Goal: Navigation & Orientation: Find specific page/section

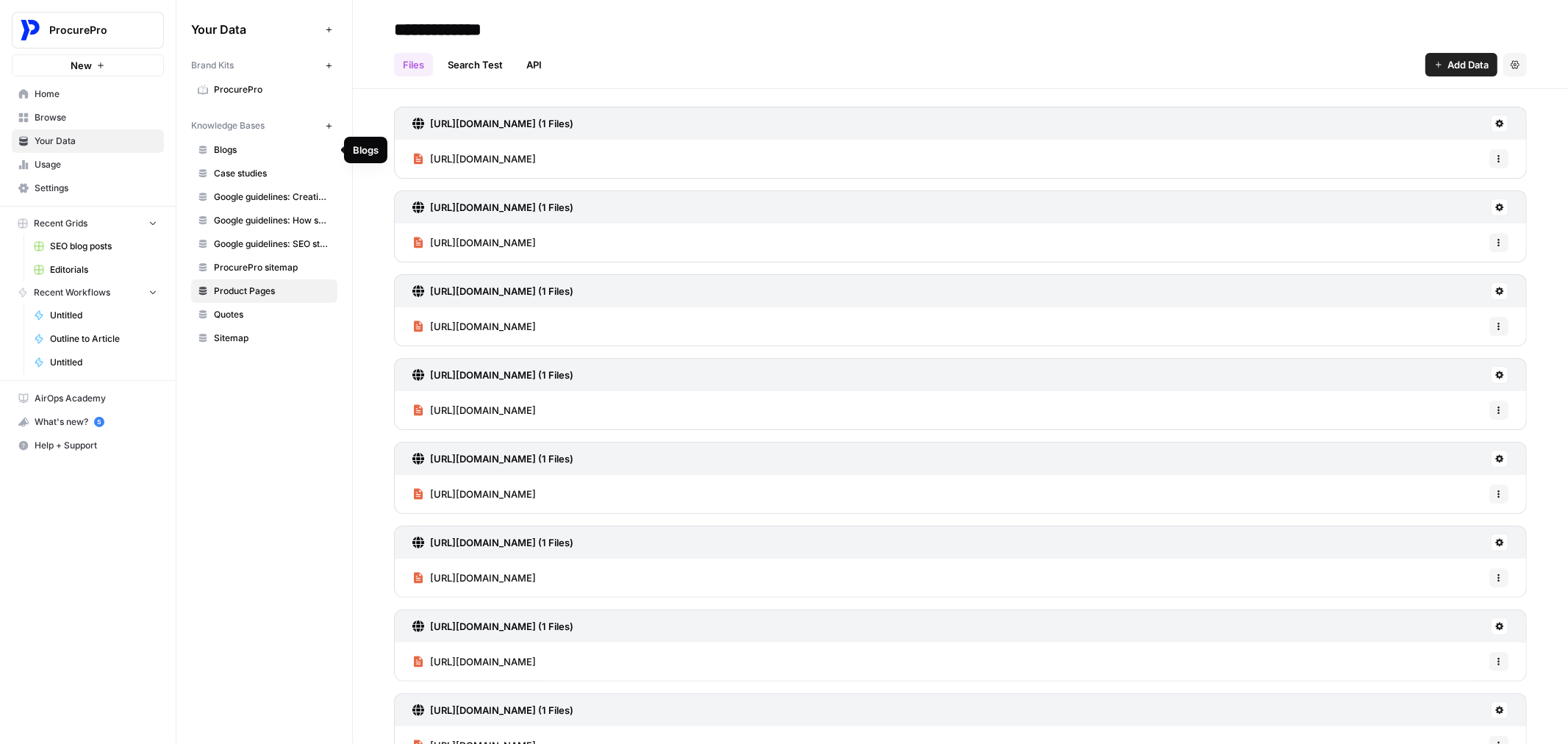
click at [266, 143] on span "Blogs" at bounding box center [272, 150] width 117 height 13
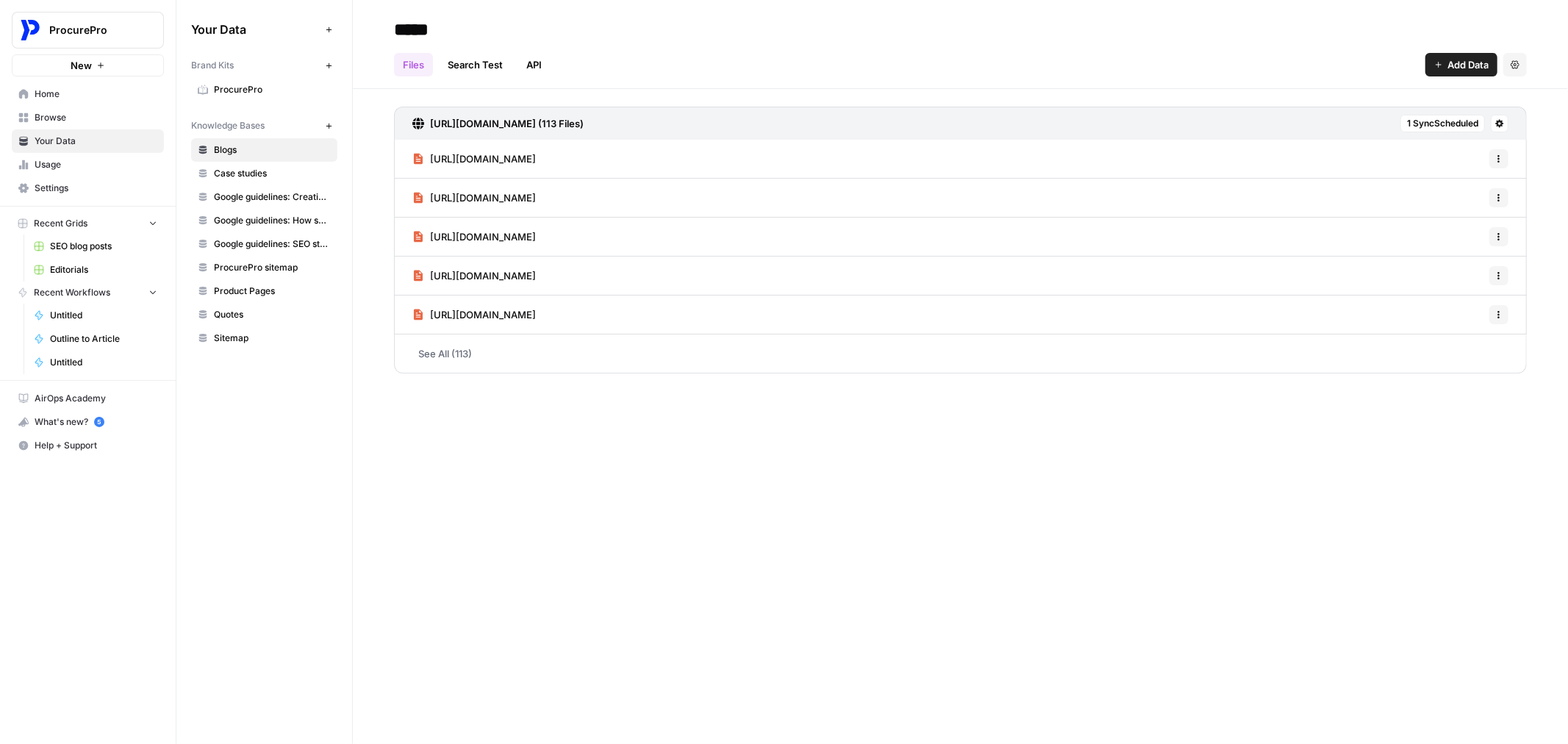
click at [64, 259] on link "Editorials" at bounding box center [95, 269] width 137 height 24
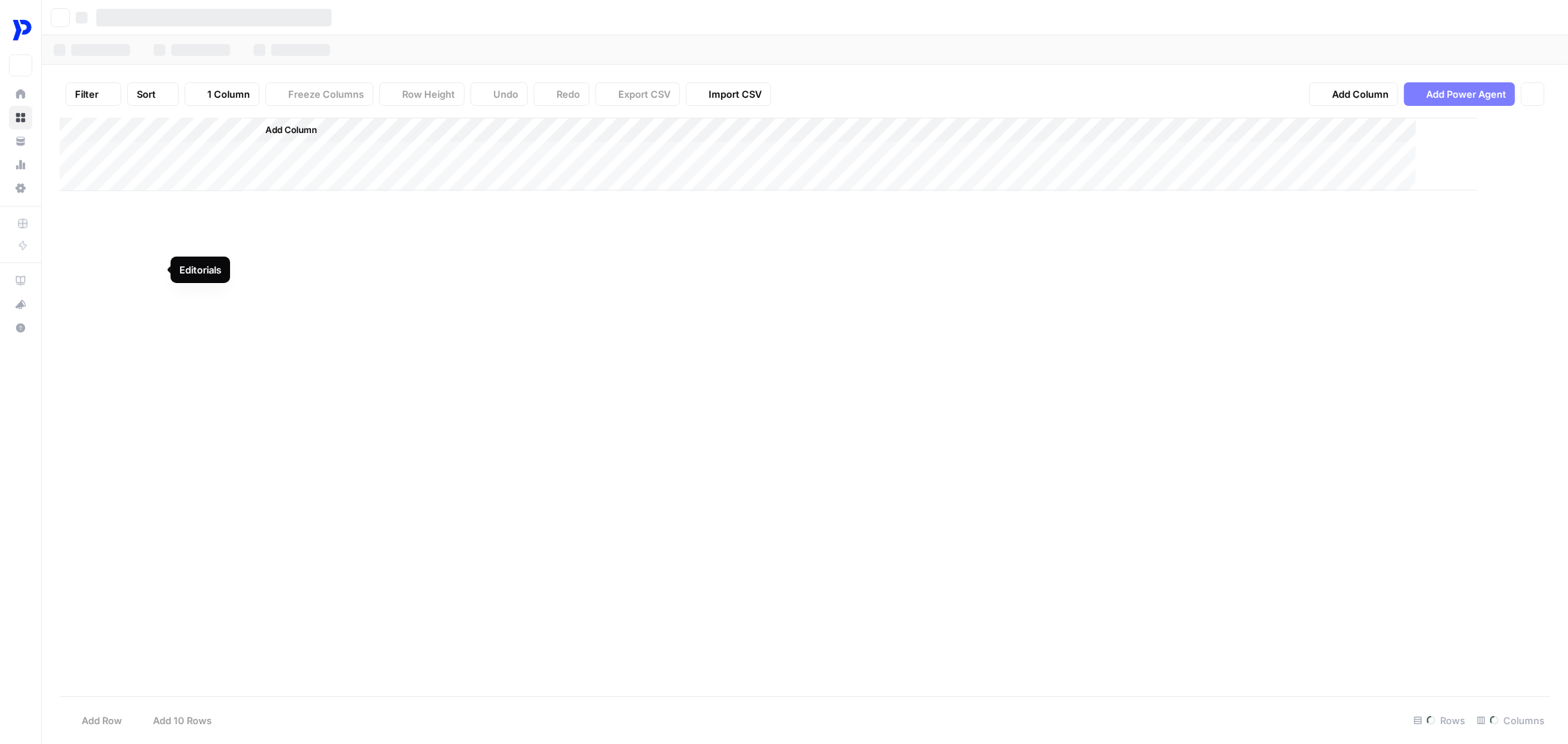
click at [67, 250] on div "Add Column" at bounding box center [805, 407] width 1491 height 579
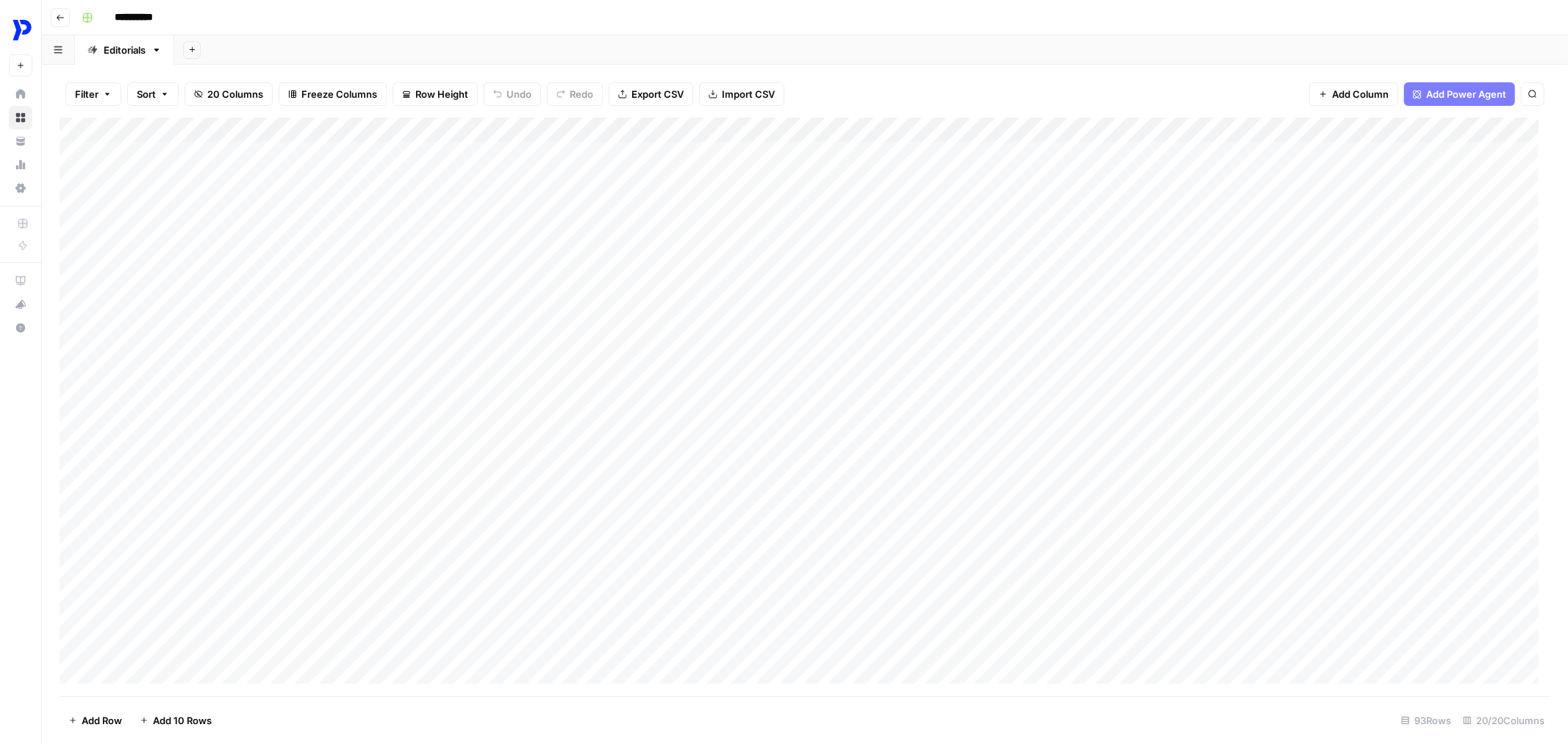
click at [32, 228] on div "Recent Grids" at bounding box center [26, 224] width 16 height 13
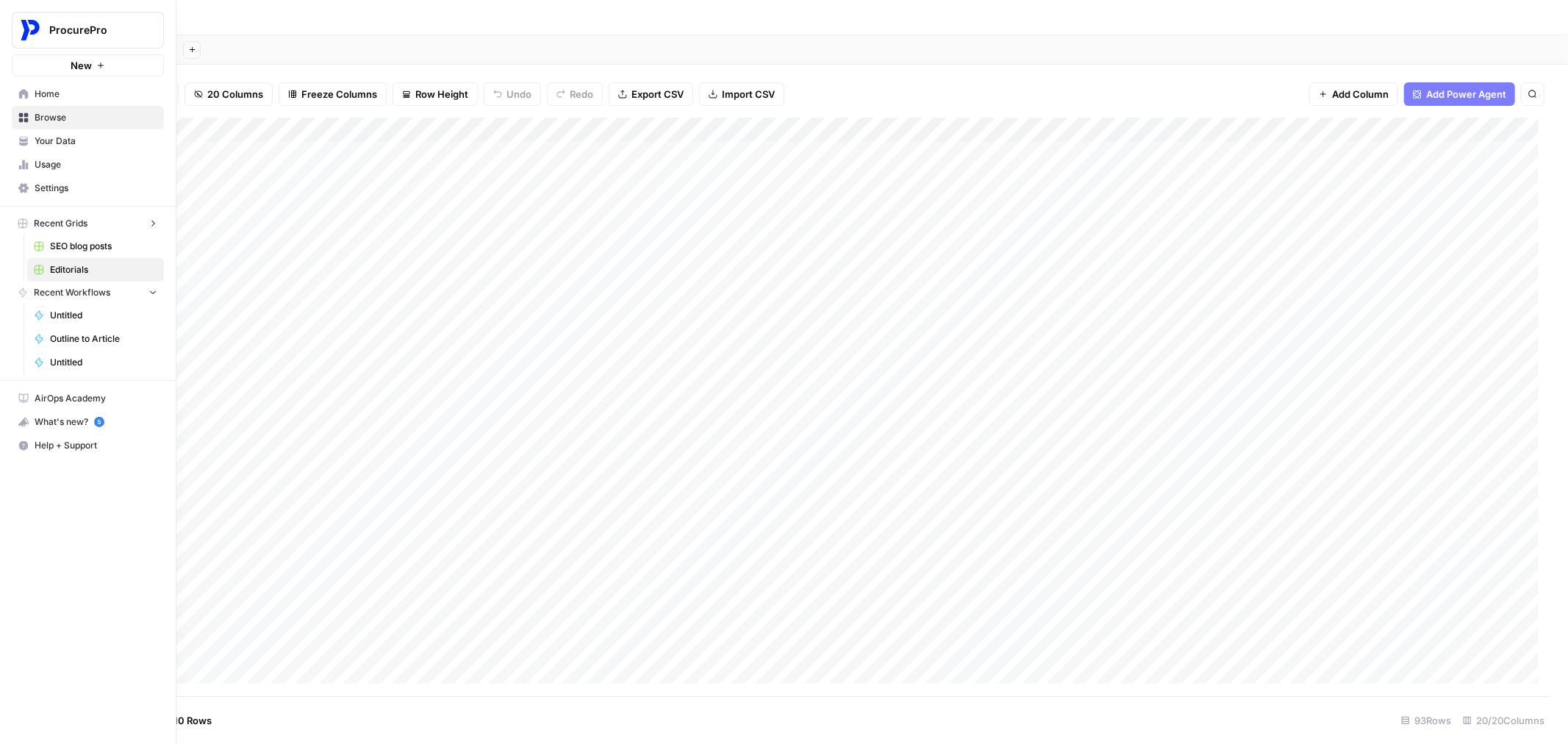
click at [56, 244] on span "SEO blog posts" at bounding box center [103, 246] width 107 height 13
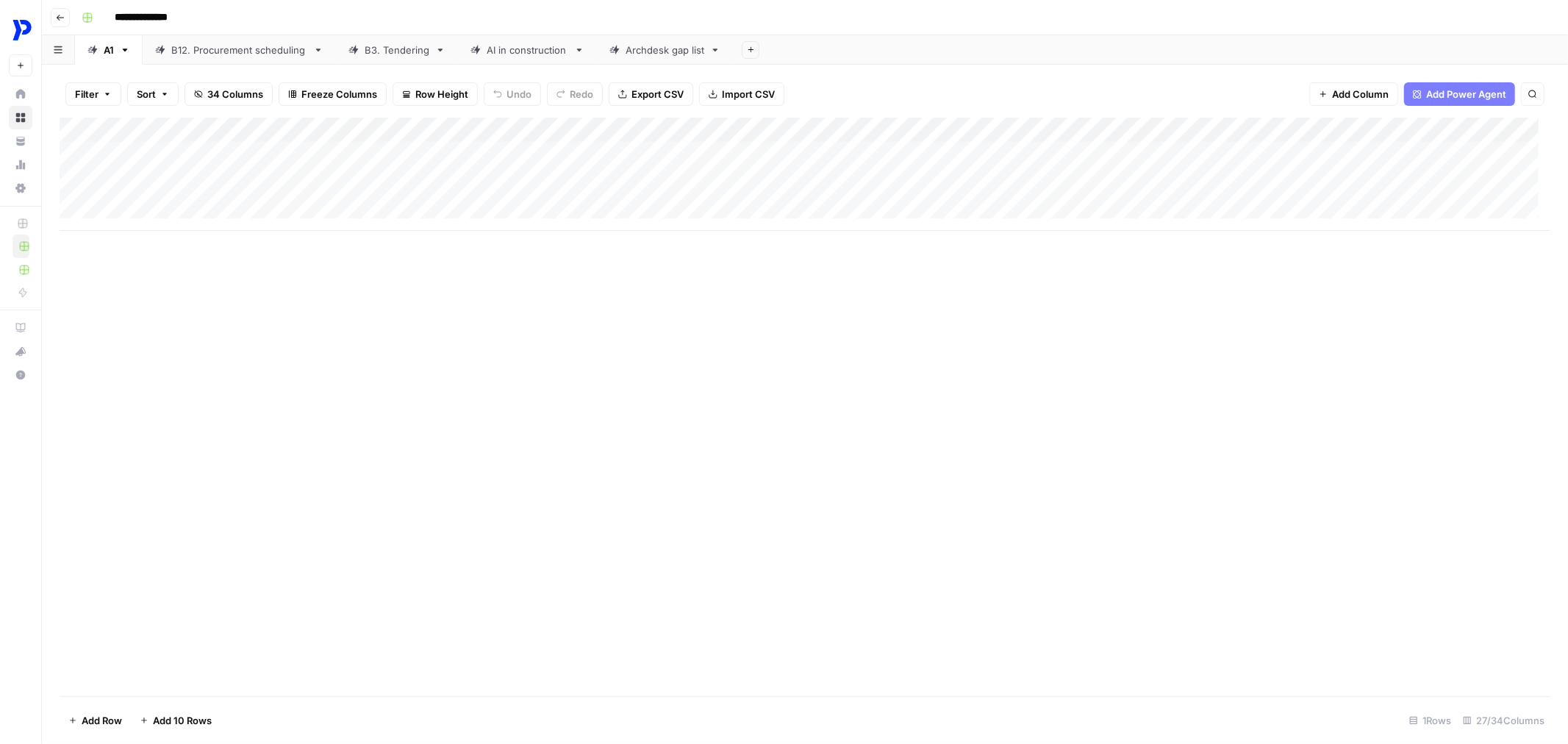
click at [231, 54] on div "B12. Procurement scheduling" at bounding box center [239, 50] width 136 height 15
click at [667, 46] on div "Archdesk gap list" at bounding box center [665, 50] width 79 height 15
click at [545, 59] on link "AI in construction" at bounding box center [527, 50] width 139 height 29
click at [660, 54] on div "Archdesk gap list" at bounding box center [665, 50] width 79 height 15
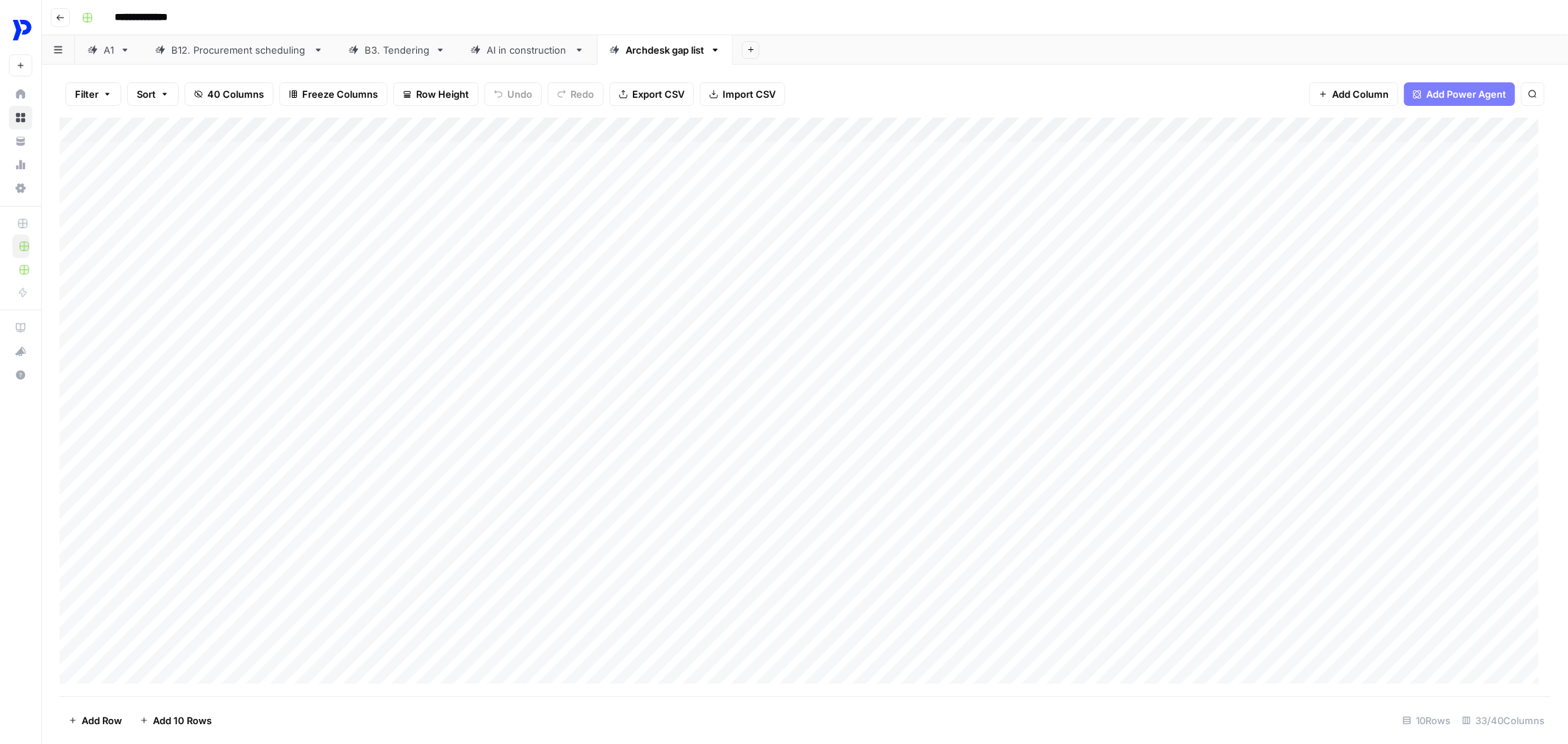
click at [150, 172] on div "Add Column" at bounding box center [805, 407] width 1491 height 579
click at [163, 207] on button "Published" at bounding box center [163, 211] width 57 height 18
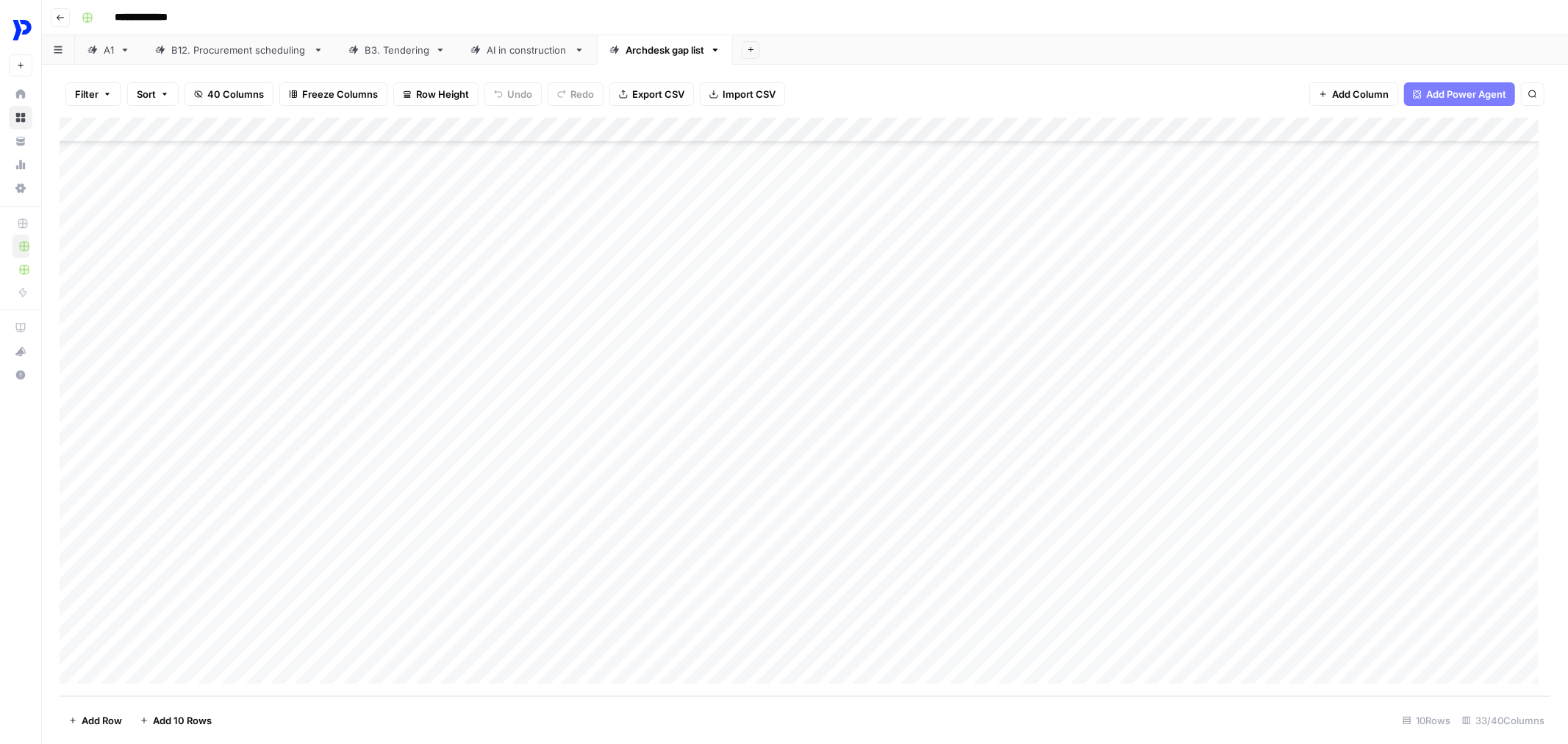
drag, startPoint x: 181, startPoint y: 202, endPoint x: 180, endPoint y: 629, distance: 427.0
click at [180, 629] on div "Add Column" at bounding box center [805, 407] width 1491 height 579
